Goal: Task Accomplishment & Management: Manage account settings

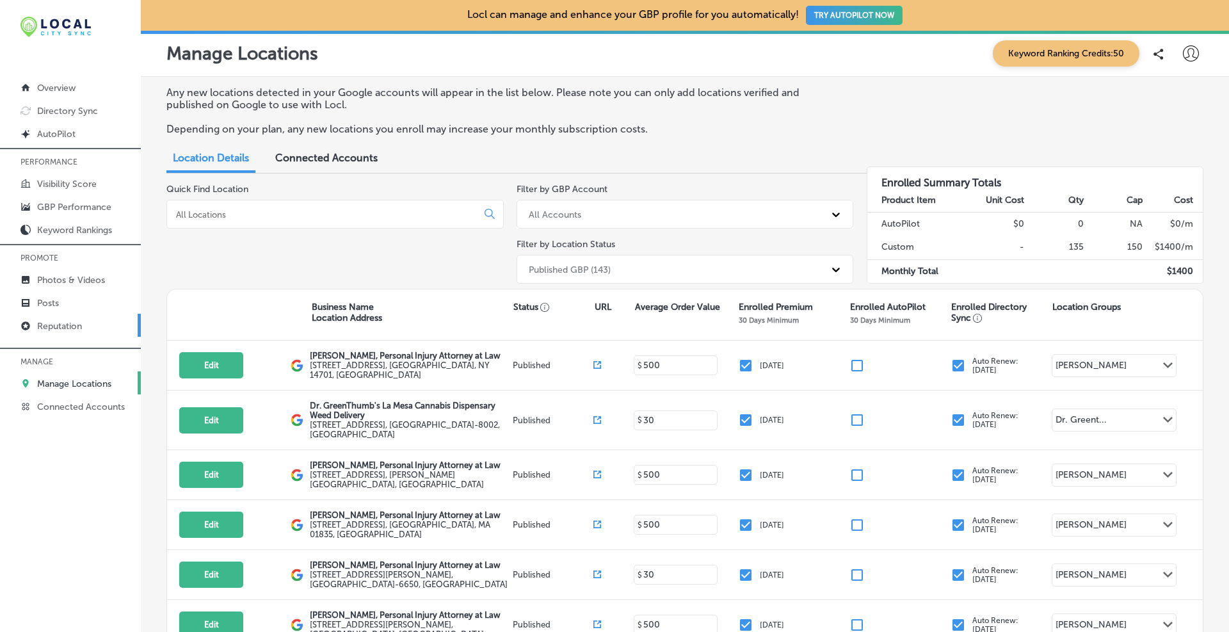
click at [60, 326] on p "Reputation" at bounding box center [59, 326] width 45 height 11
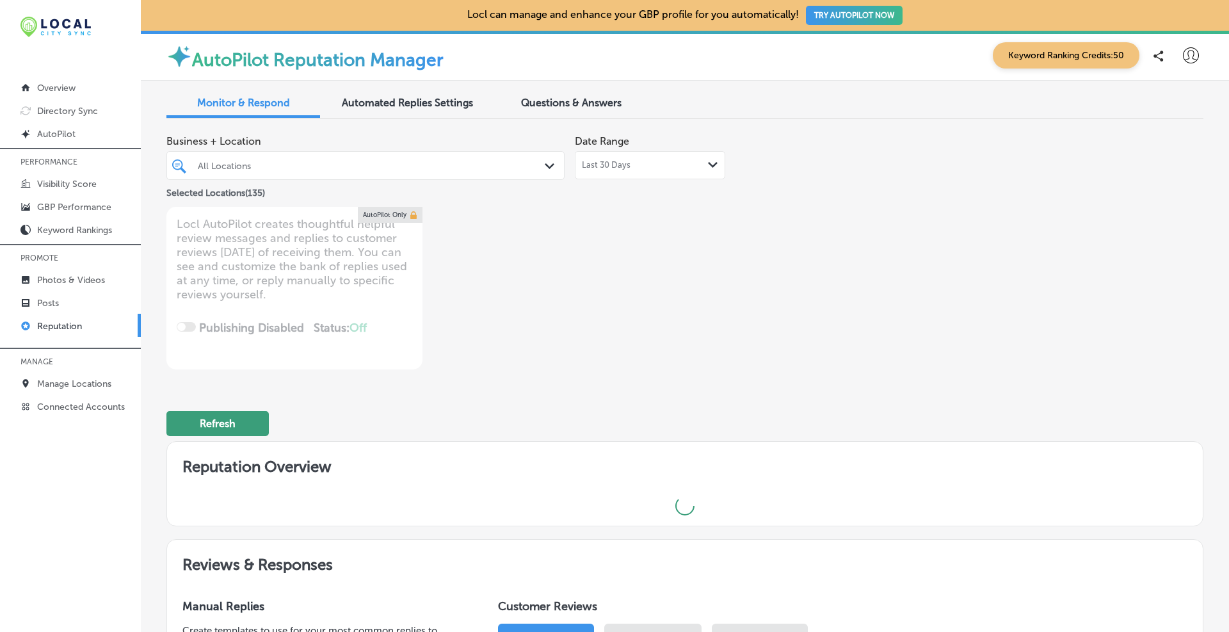
click at [225, 424] on button "Refresh" at bounding box center [217, 423] width 102 height 25
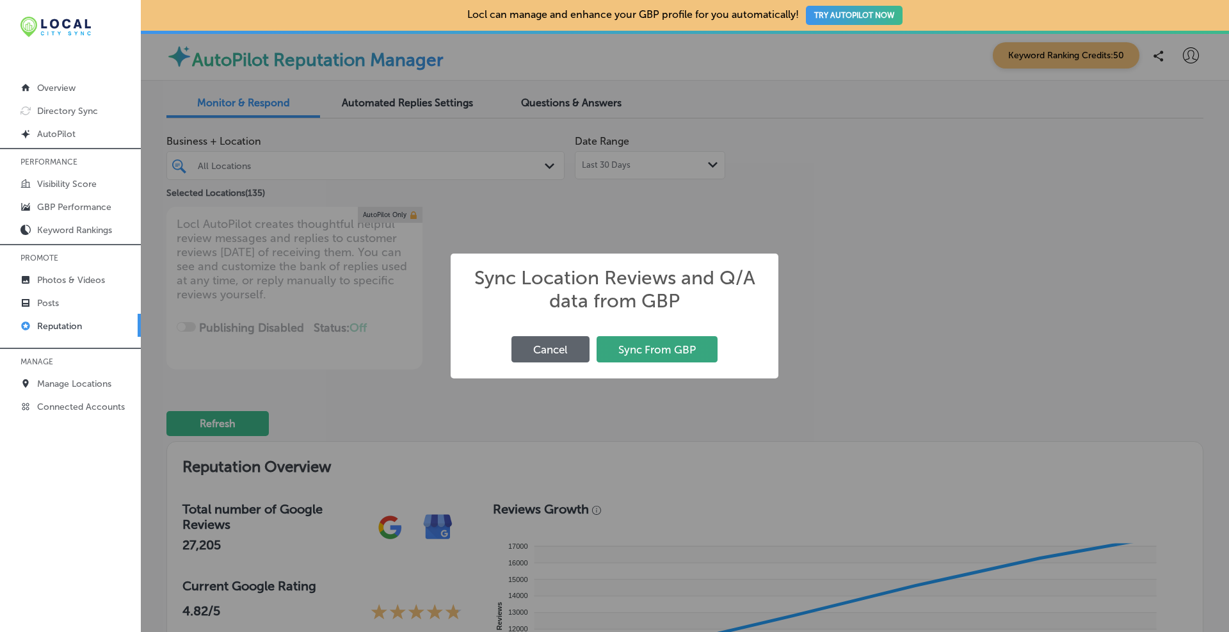
click at [646, 346] on button "Sync From GBP" at bounding box center [657, 349] width 121 height 26
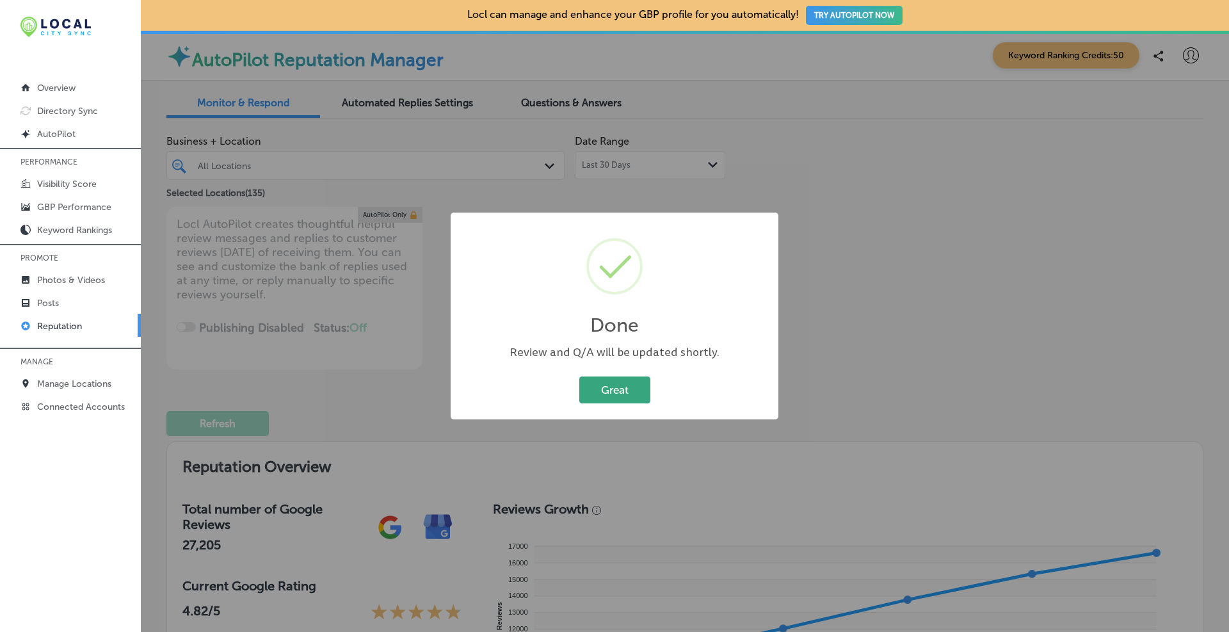
click at [624, 389] on button "Great" at bounding box center [614, 389] width 71 height 26
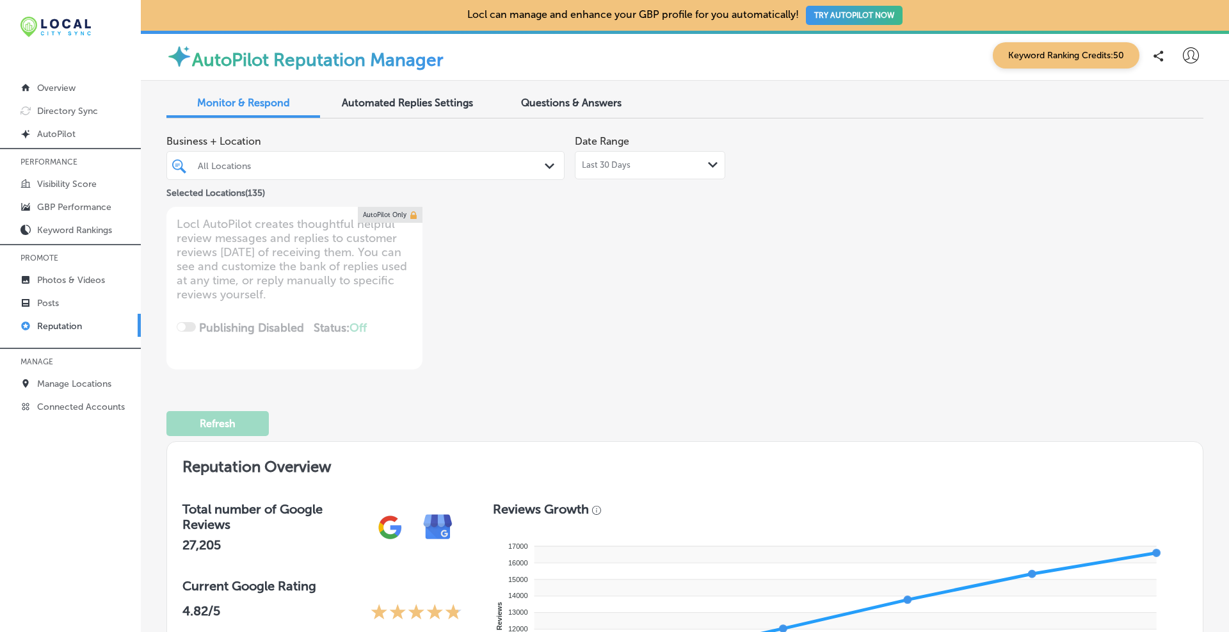
click at [611, 170] on span "Last 30 Days" at bounding box center [606, 165] width 49 height 10
drag, startPoint x: 824, startPoint y: 317, endPoint x: 638, endPoint y: 268, distance: 192.7
click at [663, 316] on div "Business + Location All Locations Path Created with Sketch. Selected Locations …" at bounding box center [684, 249] width 1037 height 241
click at [345, 169] on div "All Locations" at bounding box center [372, 165] width 348 height 11
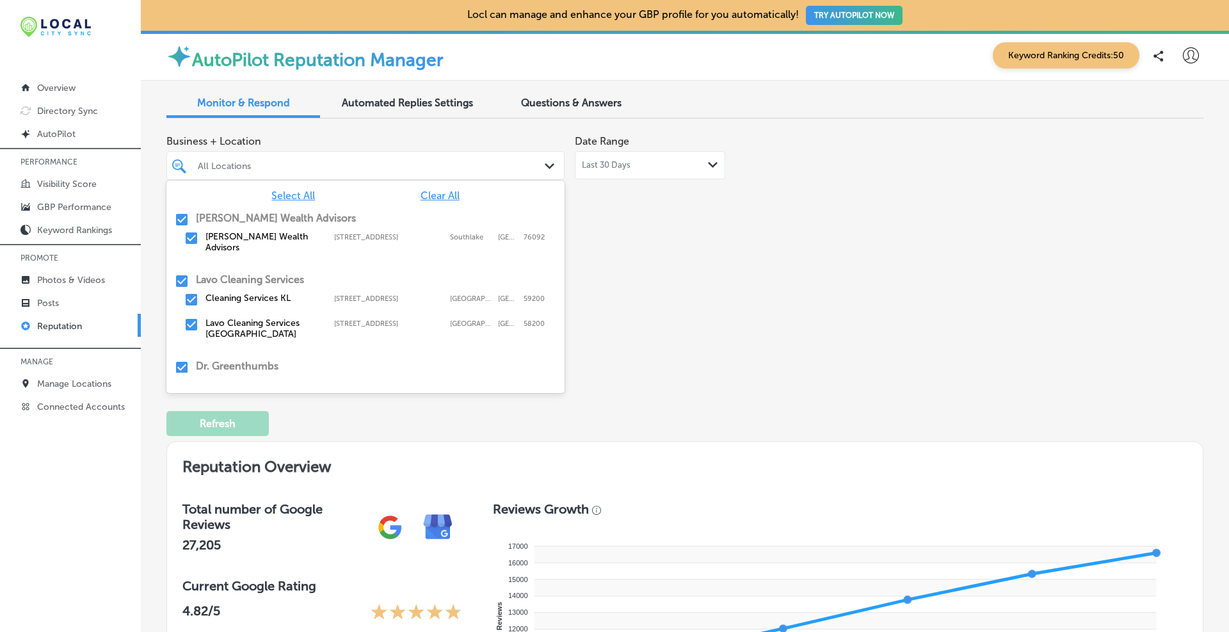
click at [429, 198] on span "Clear All" at bounding box center [440, 195] width 39 height 12
click at [282, 193] on span "Select All" at bounding box center [293, 195] width 44 height 12
click at [177, 275] on input "checkbox" at bounding box center [181, 280] width 15 height 15
click at [182, 360] on input "checkbox" at bounding box center [181, 367] width 15 height 15
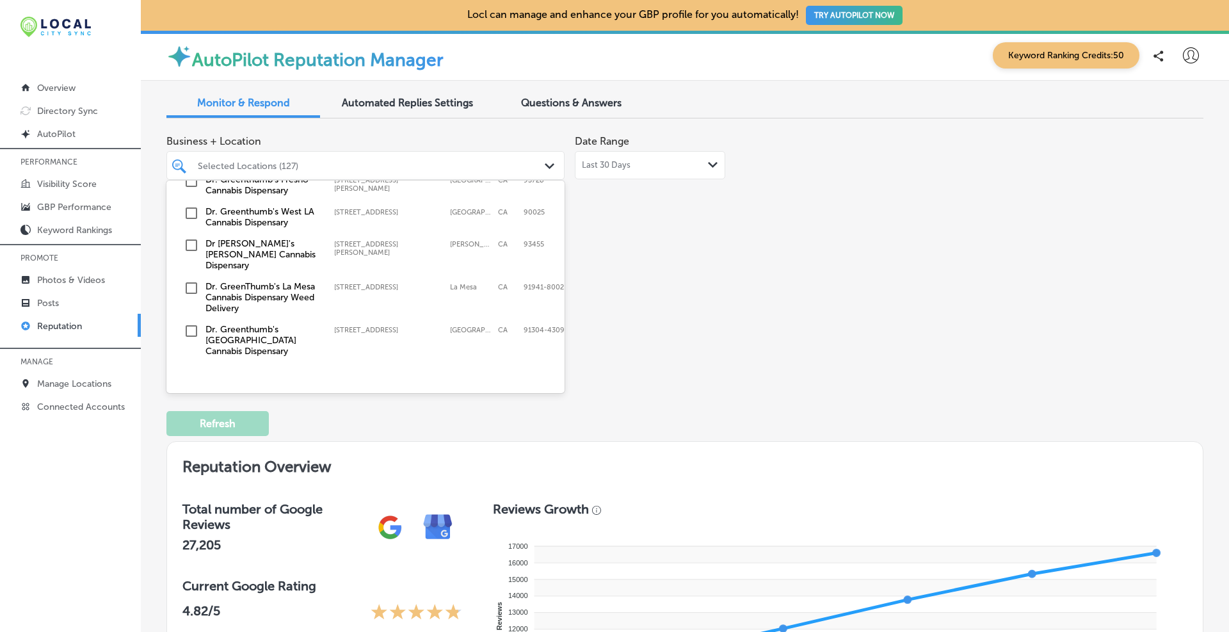
scroll to position [416, 0]
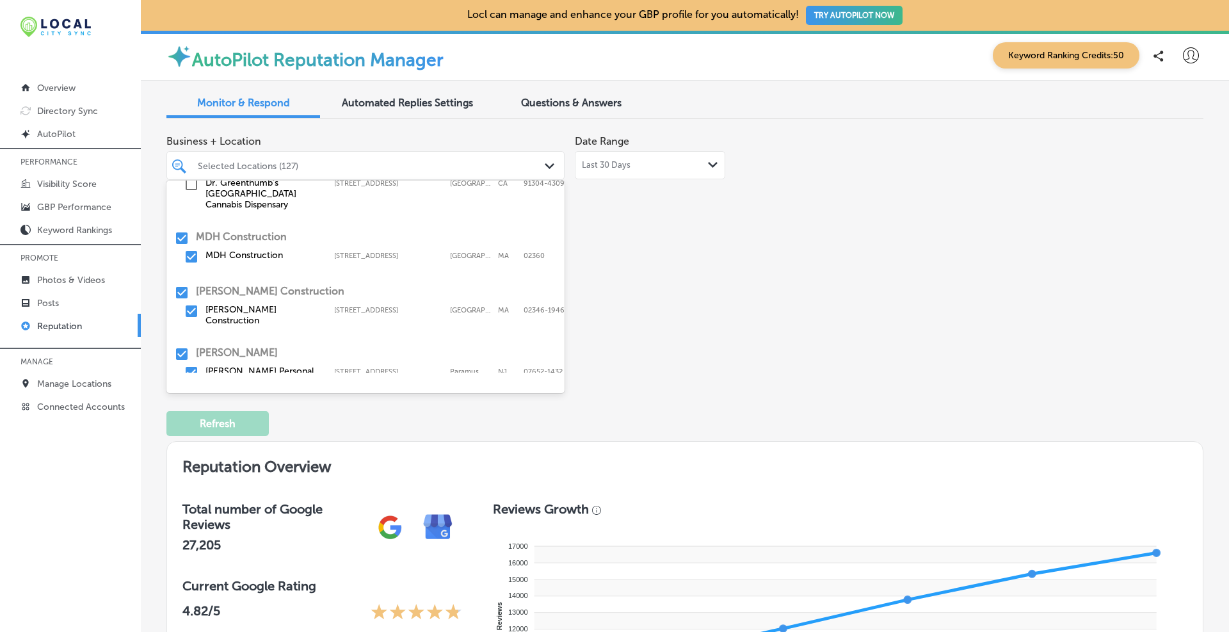
click at [184, 285] on input "checkbox" at bounding box center [181, 292] width 15 height 15
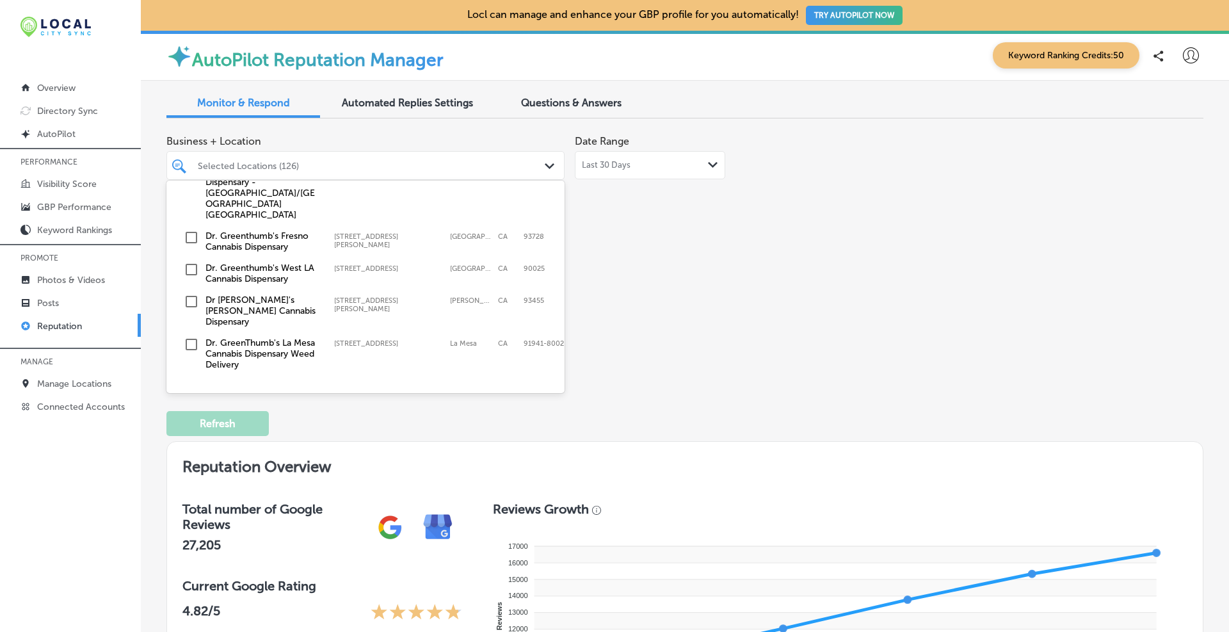
scroll to position [427, 0]
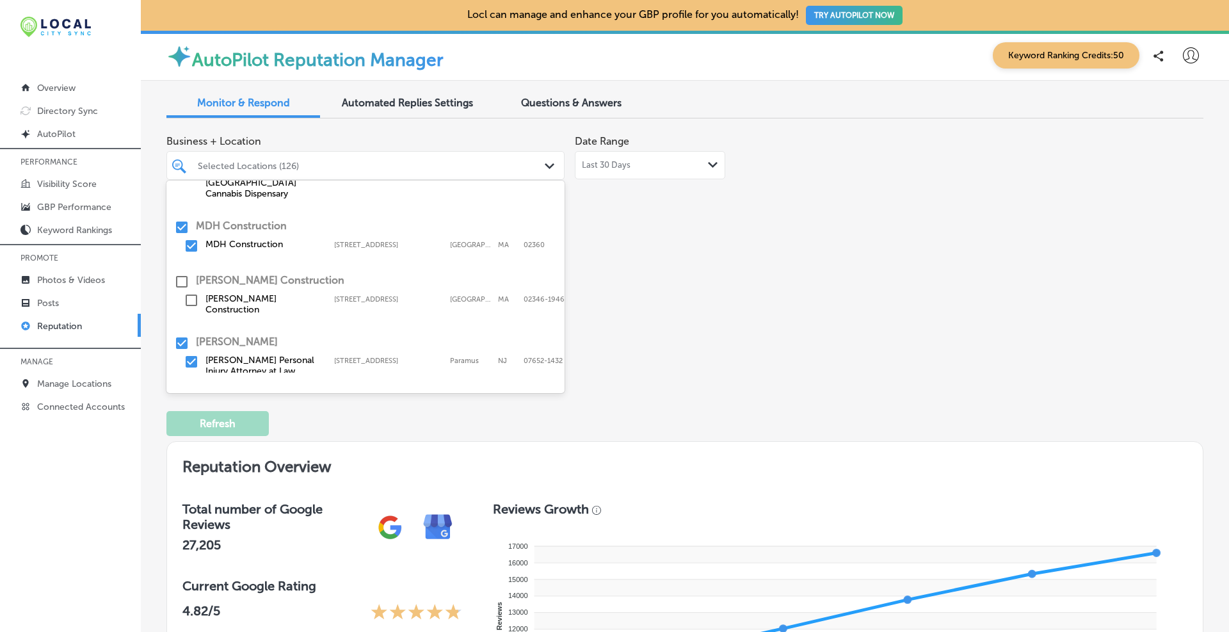
click at [184, 335] on input "checkbox" at bounding box center [181, 342] width 15 height 15
click at [184, 274] on input "checkbox" at bounding box center [181, 281] width 15 height 15
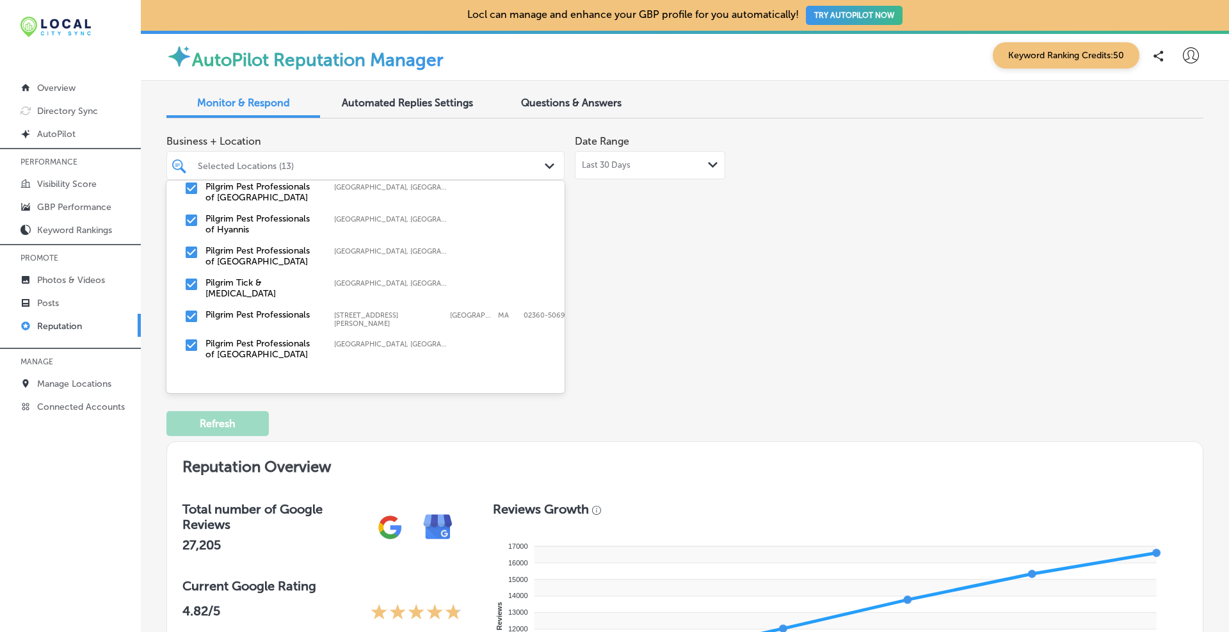
scroll to position [5468, 0]
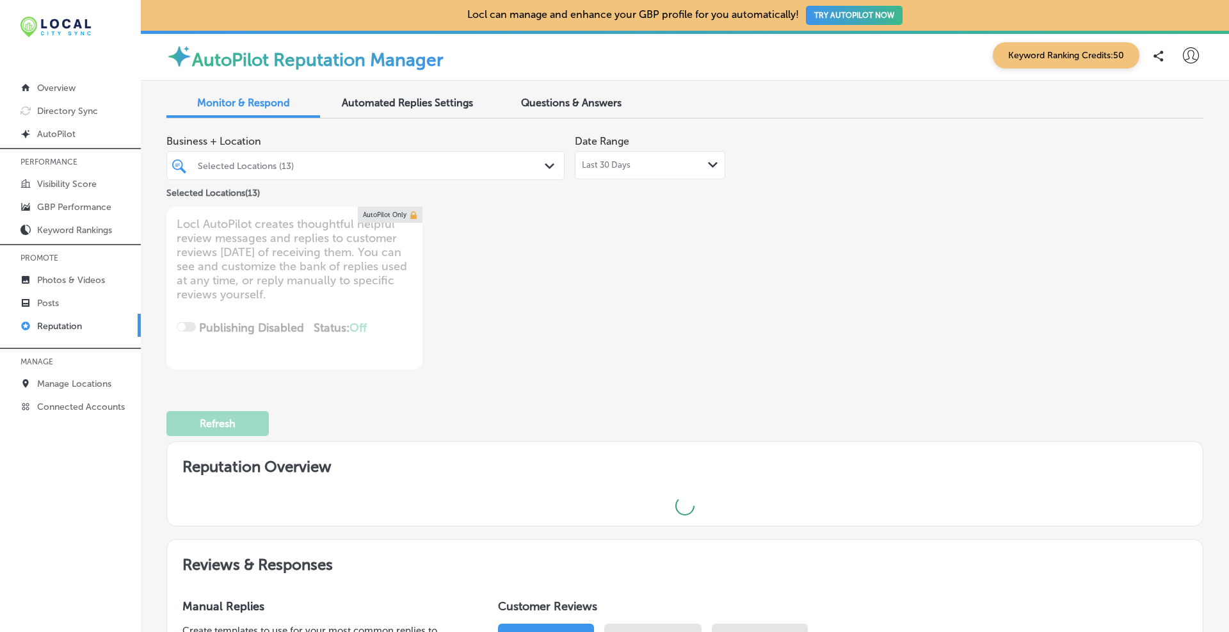
click at [663, 236] on div "Business + Location Selected Locations (13) Path Created with Sketch. Selected …" at bounding box center [684, 249] width 1037 height 241
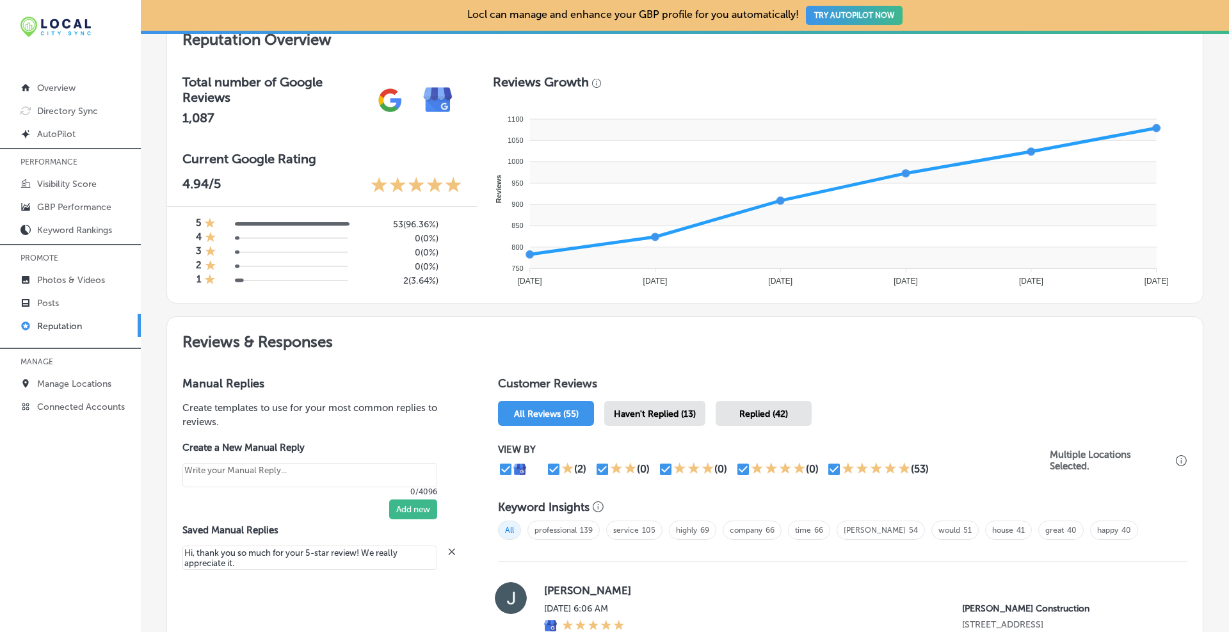
scroll to position [640, 0]
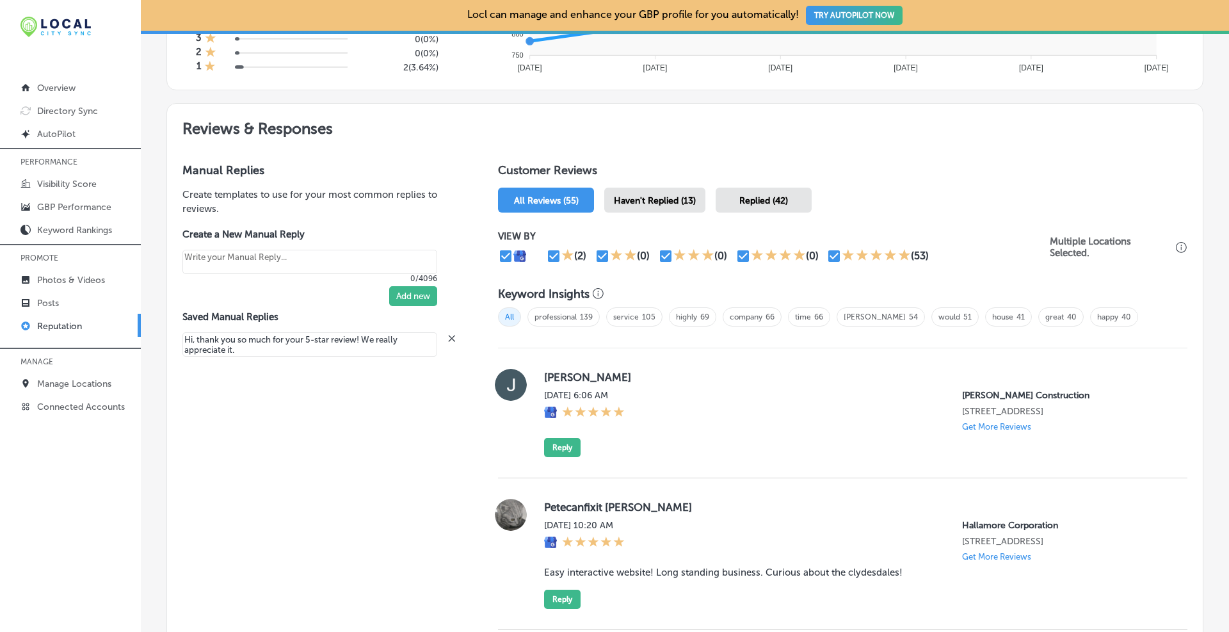
click at [654, 202] on span "Haven't Replied (13)" at bounding box center [655, 200] width 82 height 11
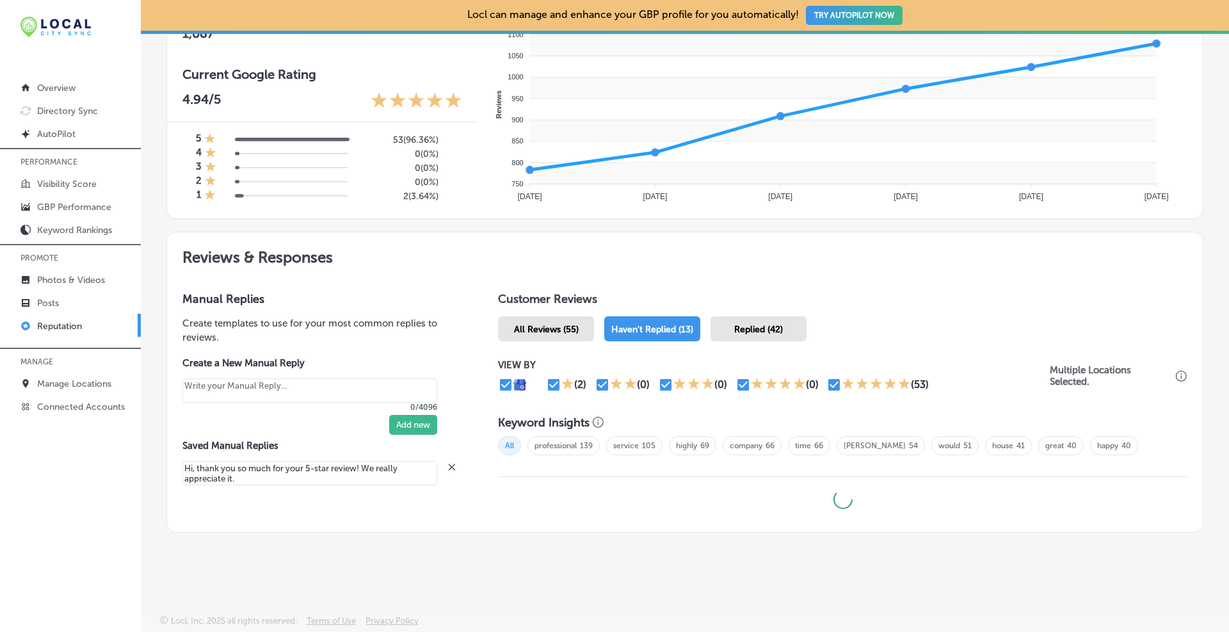
type textarea "x"
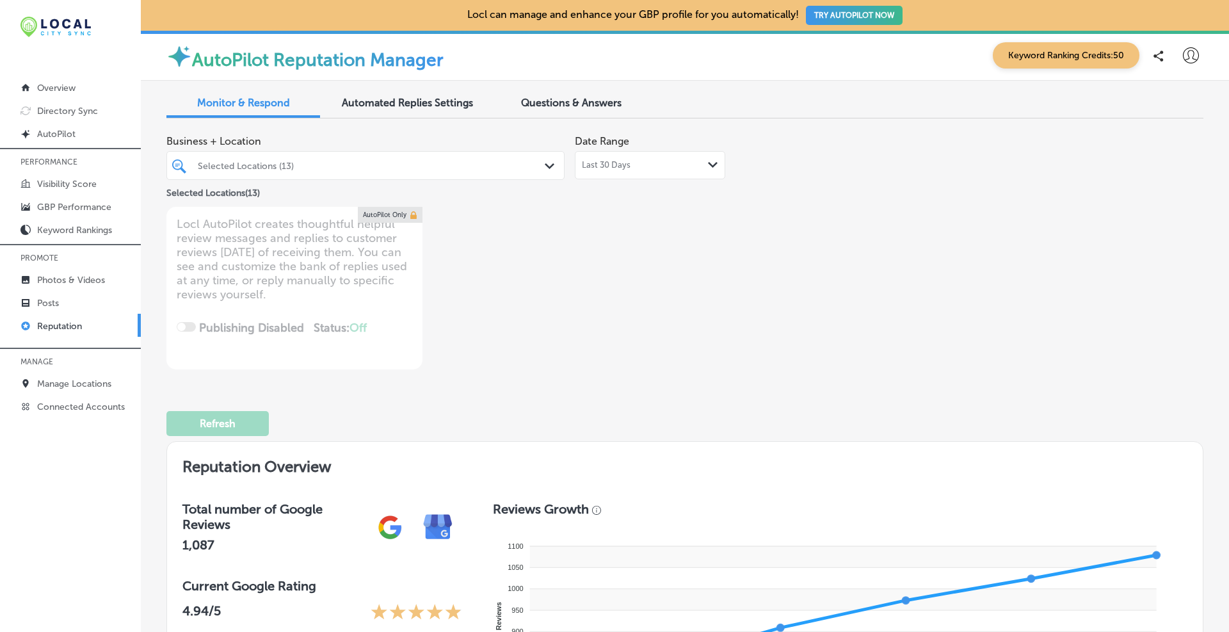
click at [663, 151] on div "Business + Location Selected Locations (13) Path Created with Sketch. Selected …" at bounding box center [684, 249] width 1037 height 241
click at [640, 169] on div "Last 30 Days Path Created with Sketch." at bounding box center [650, 165] width 150 height 28
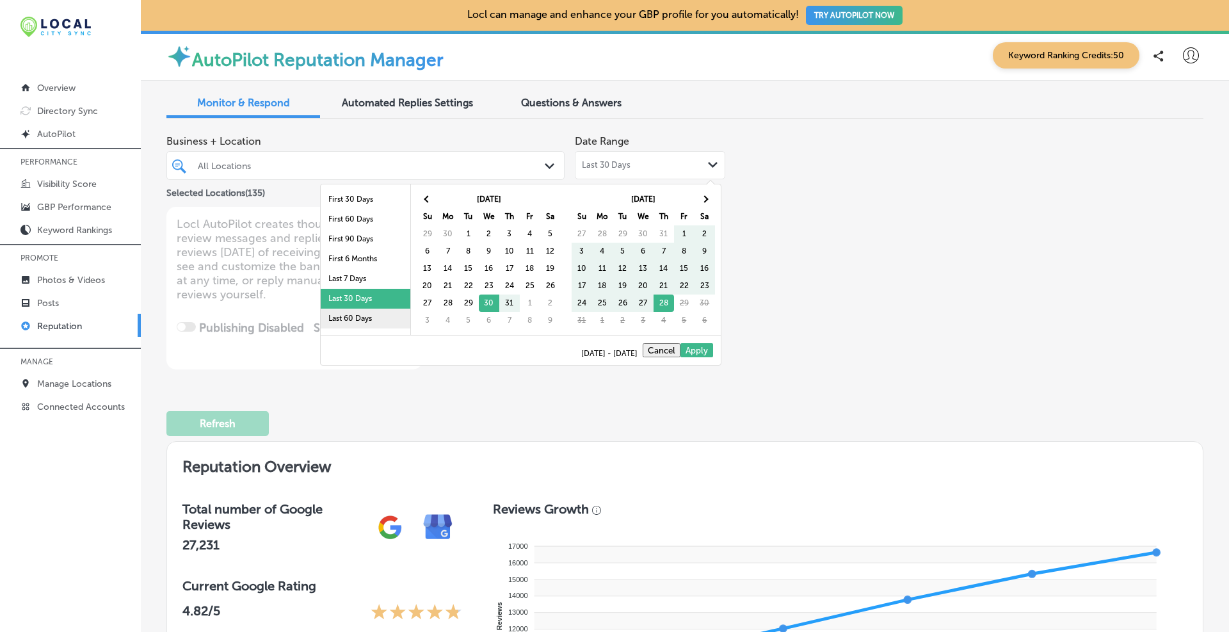
click at [365, 314] on li "Last 60 Days" at bounding box center [366, 319] width 90 height 20
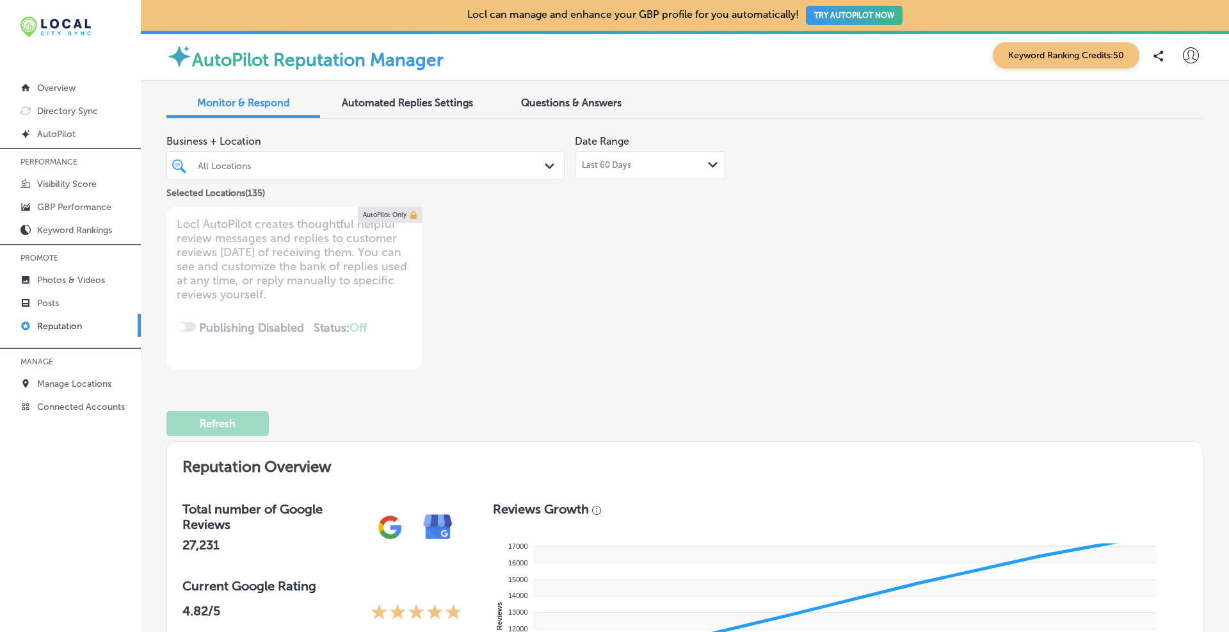
click at [355, 165] on div "All Locations" at bounding box center [372, 165] width 348 height 11
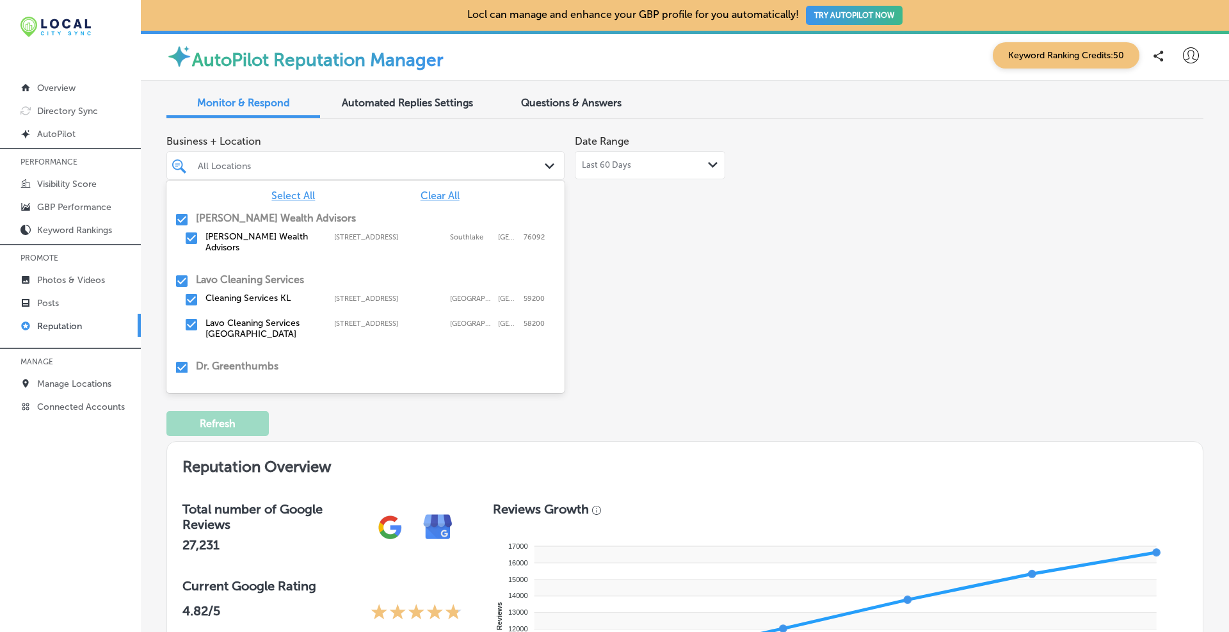
click at [184, 273] on input "checkbox" at bounding box center [181, 280] width 15 height 15
click at [184, 360] on input "checkbox" at bounding box center [181, 367] width 15 height 15
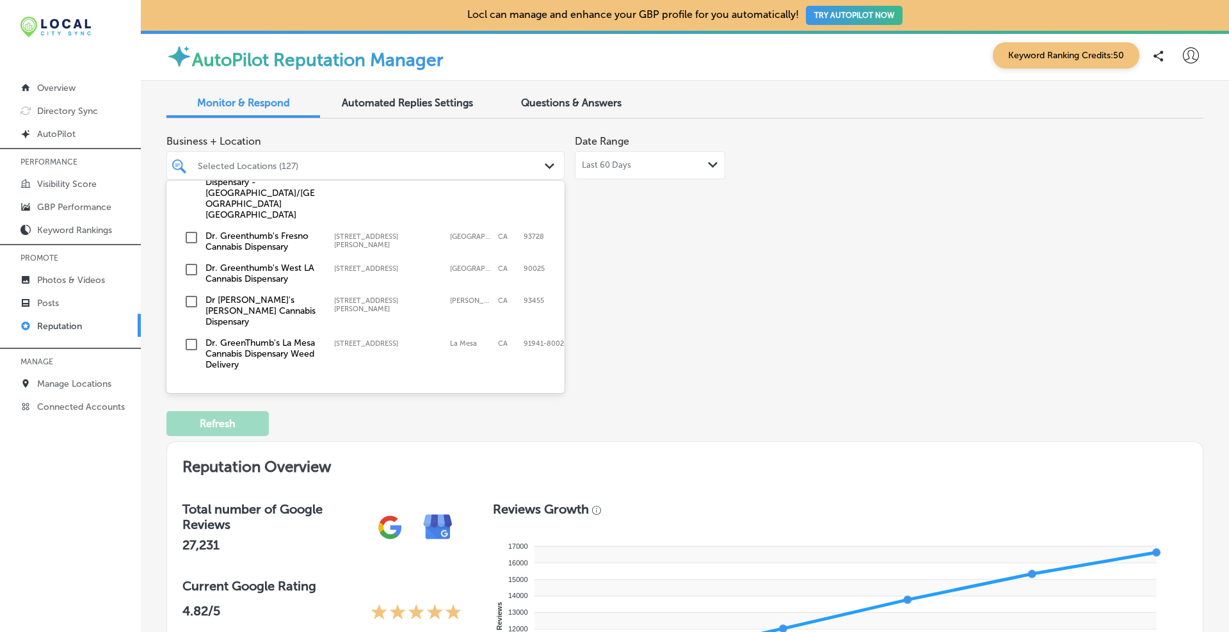
scroll to position [427, 0]
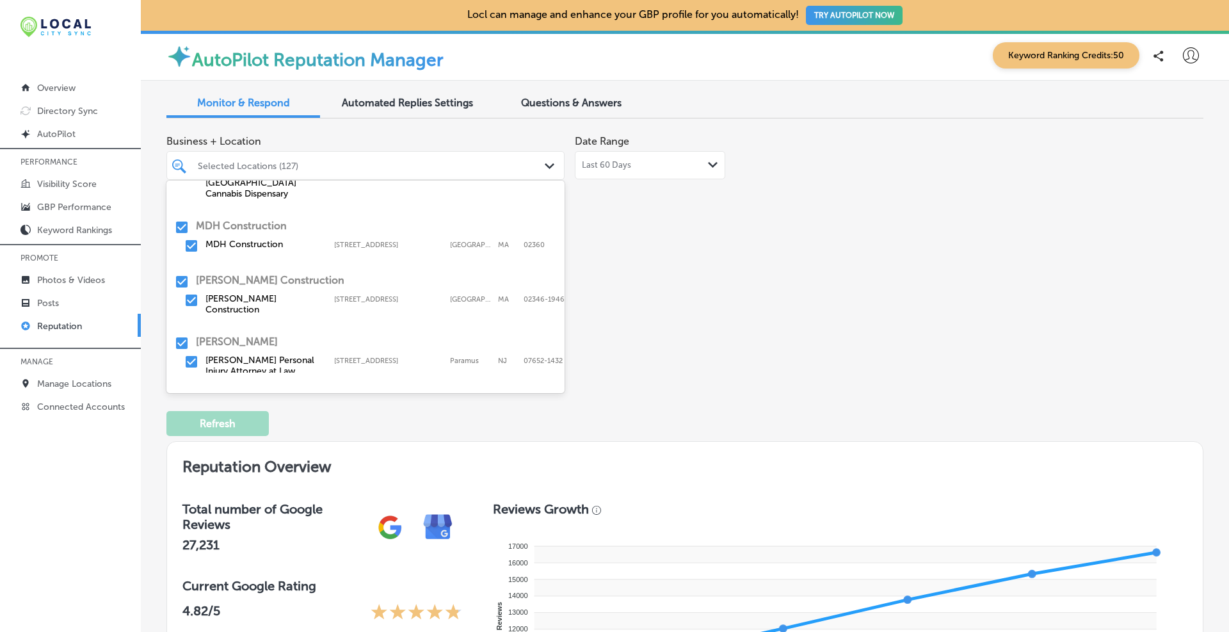
click at [181, 335] on input "checkbox" at bounding box center [181, 342] width 15 height 15
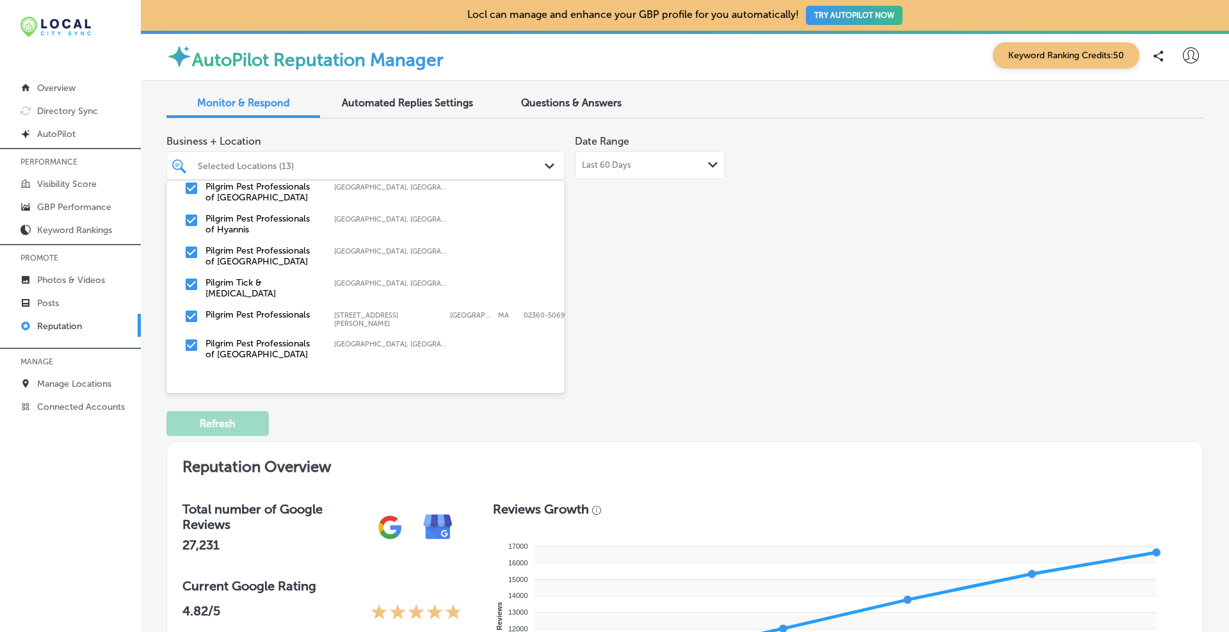
scroll to position [5681, 0]
click at [718, 263] on div "Business + Location option focused, 0 of 11. 136 results available. Use Up and …" at bounding box center [477, 249] width 622 height 241
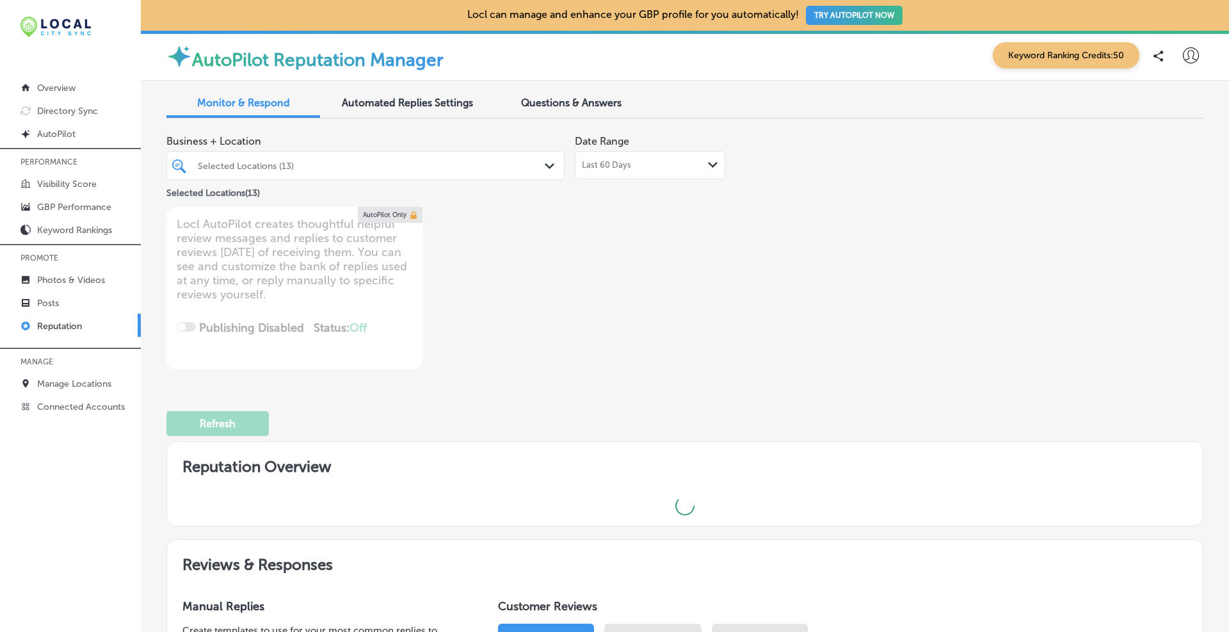
type textarea "x"
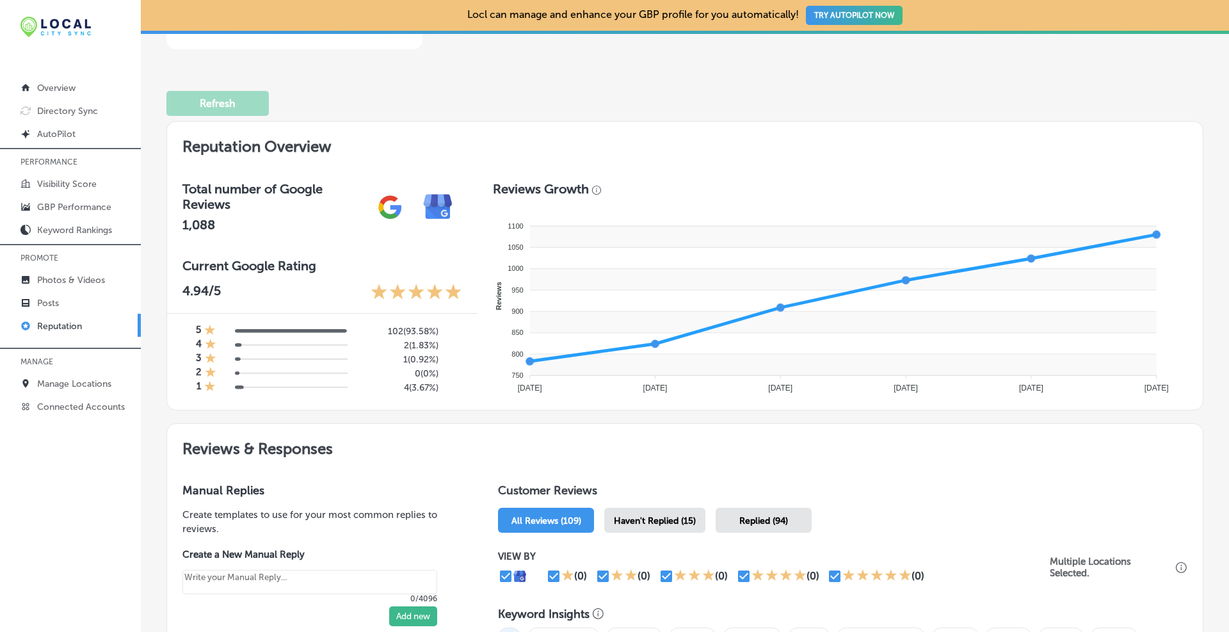
scroll to position [427, 0]
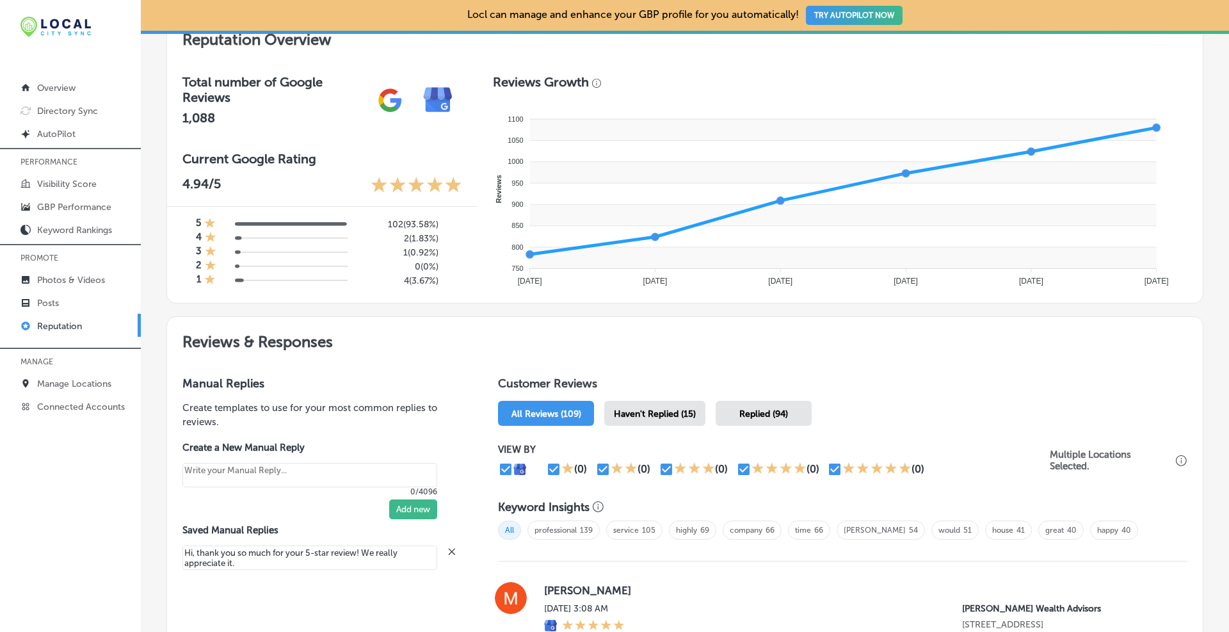
click at [670, 405] on div "Haven't Replied (15)" at bounding box center [654, 413] width 101 height 25
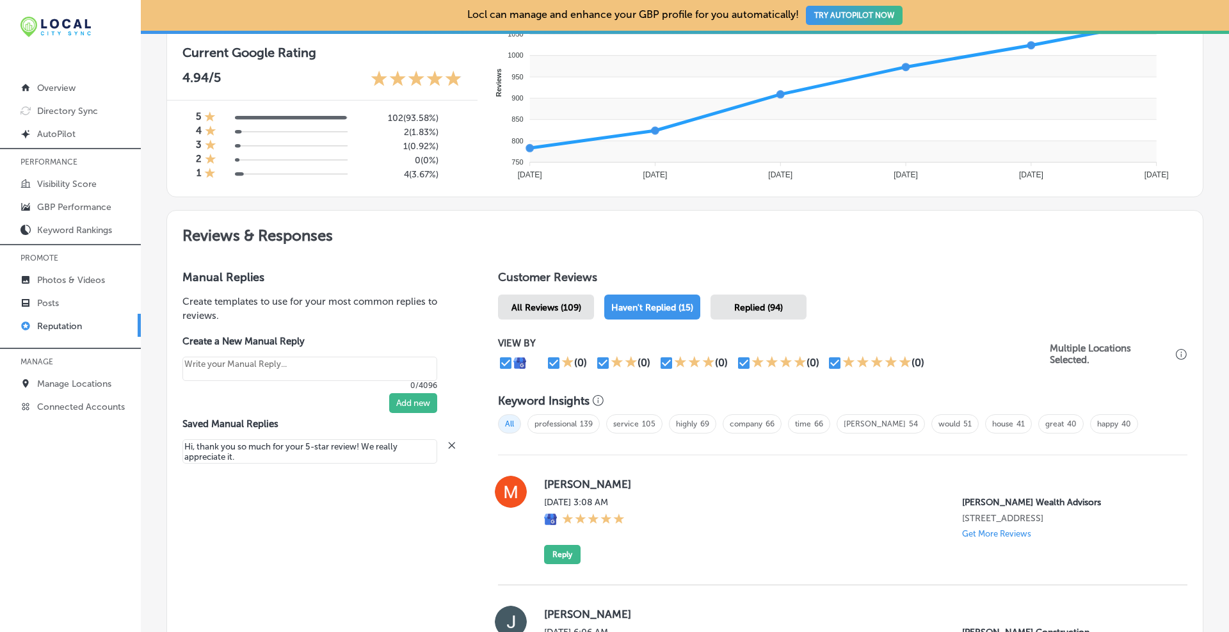
scroll to position [640, 0]
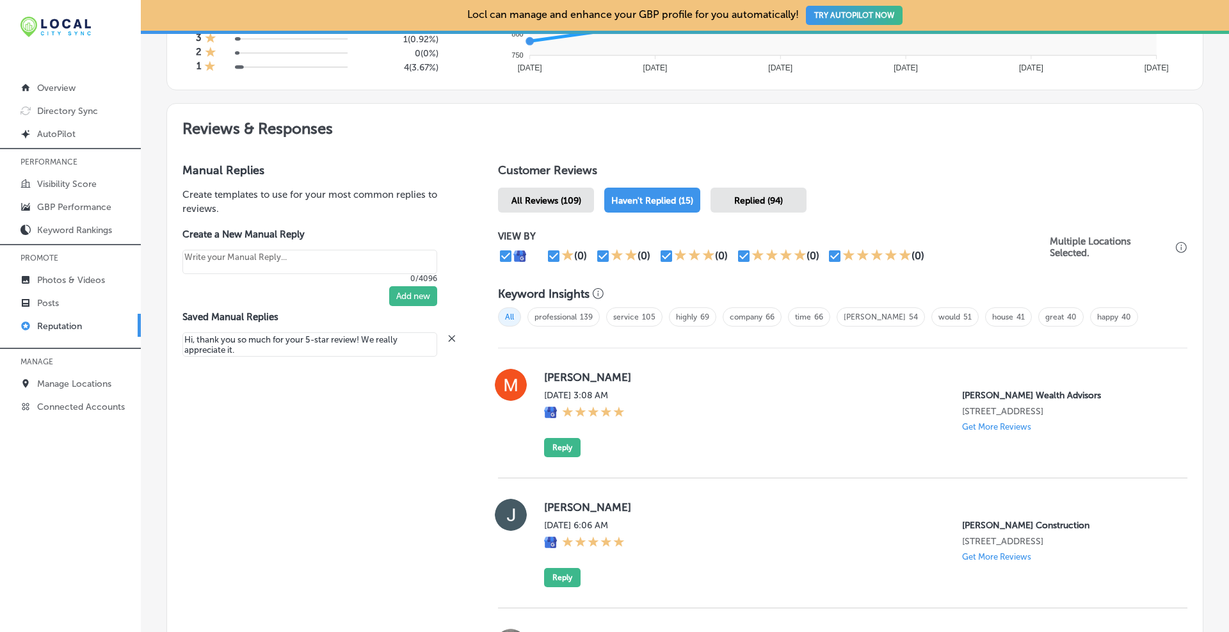
drag, startPoint x: 613, startPoint y: 631, endPoint x: 617, endPoint y: 640, distance: 10.0
click at [617, 631] on html "iconmonstr-menu-thin copy Created with Sketch. Overview Directory Sync Created …" at bounding box center [614, 316] width 1229 height 632
